Goal: Obtain resource: Download file/media

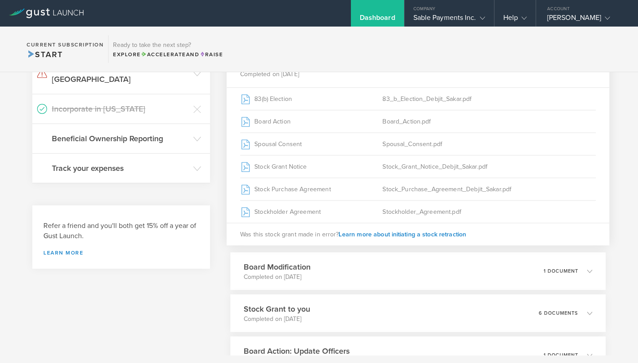
scroll to position [298, 0]
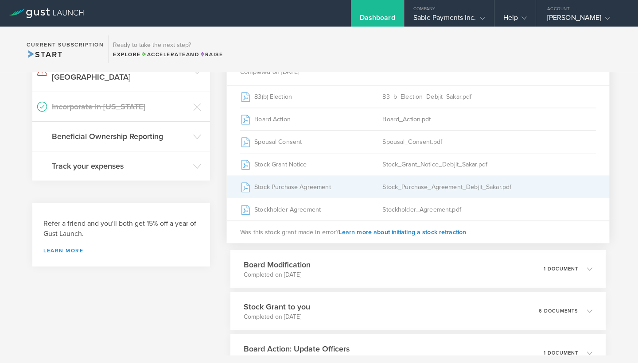
click at [295, 187] on div "Stock Purchase Agreement" at bounding box center [311, 187] width 142 height 22
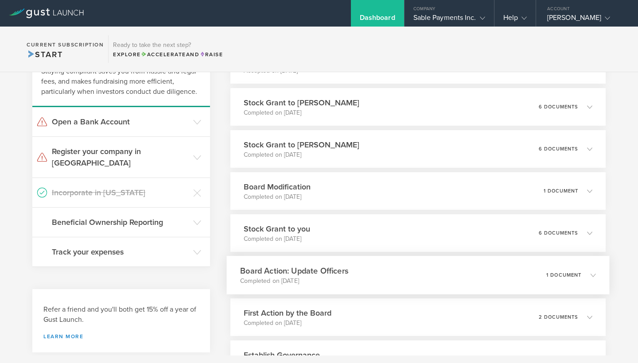
scroll to position [198, 0]
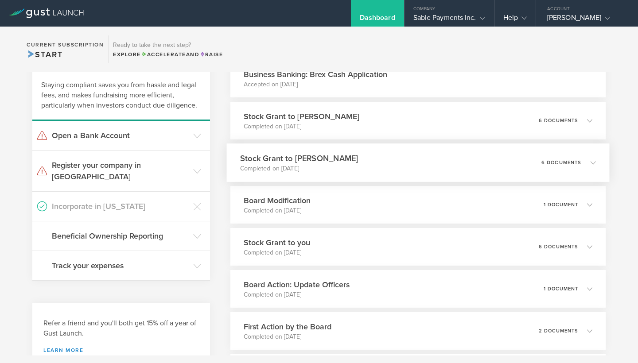
click at [593, 161] on icon at bounding box center [592, 162] width 5 height 5
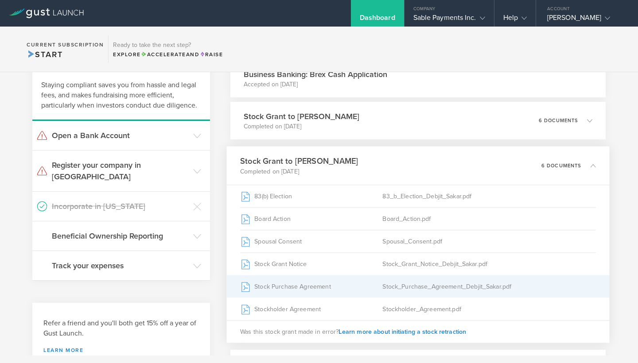
click at [392, 290] on div "Stock_Purchase_Agreement_Debjit_Sakar.pdf" at bounding box center [488, 287] width 213 height 22
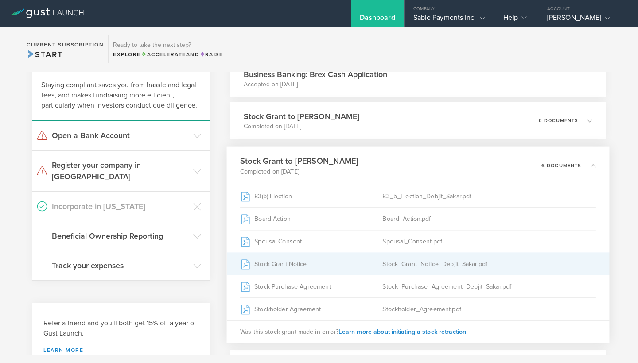
click at [394, 264] on div "Stock_Grant_Notice_Debjit_Sakar.pdf" at bounding box center [488, 264] width 213 height 22
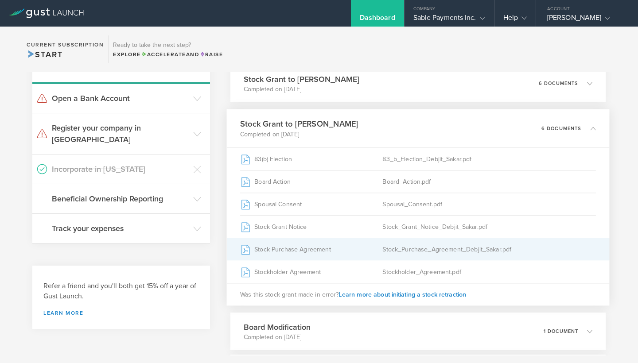
scroll to position [236, 0]
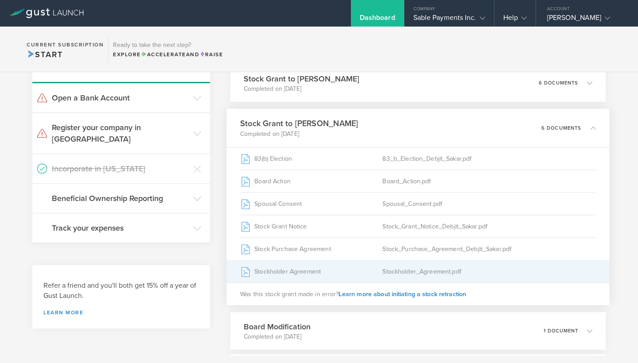
click at [398, 270] on div "Stockholder_Agreement.pdf" at bounding box center [488, 271] width 213 height 22
